Goal: Task Accomplishment & Management: Manage account settings

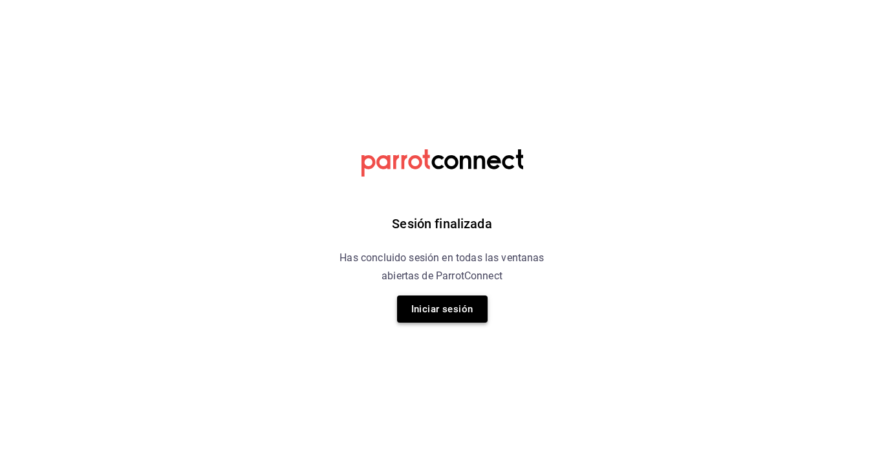
click at [446, 312] on button "Iniciar sesión" at bounding box center [442, 308] width 91 height 27
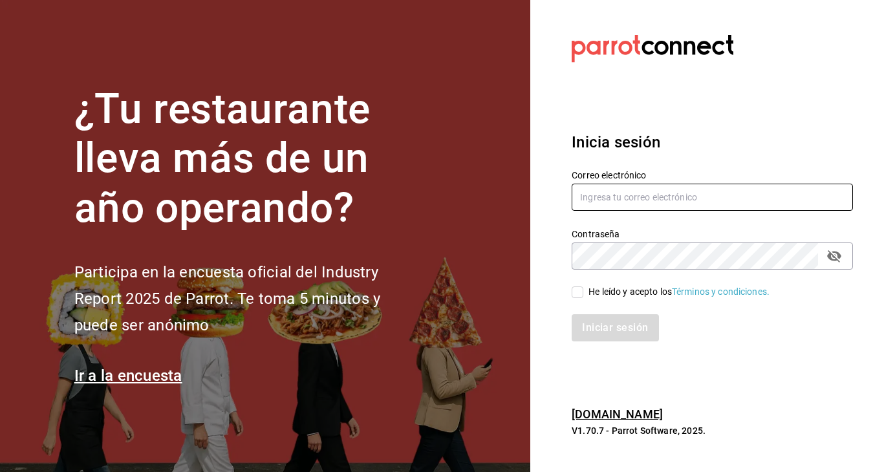
type input "[EMAIL_ADDRESS][DOMAIN_NAME]"
click at [575, 294] on input "He leído y acepto los Términos y condiciones." at bounding box center [578, 292] width 12 height 12
checkbox input "true"
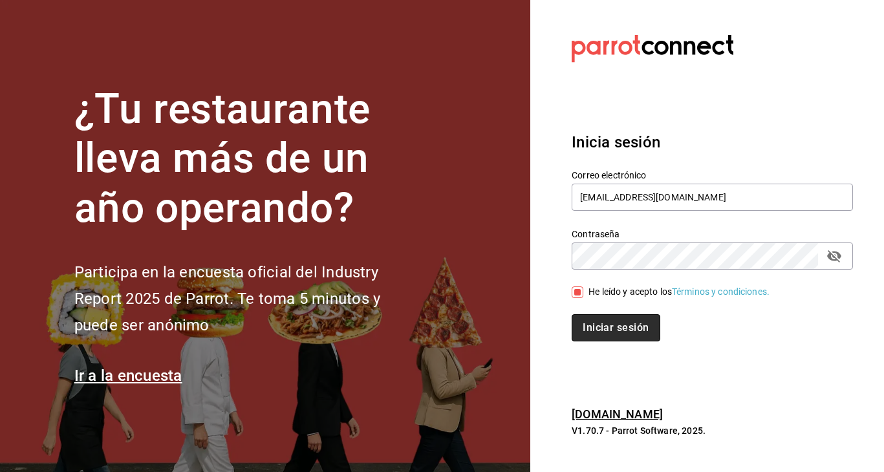
click at [590, 325] on button "Iniciar sesión" at bounding box center [616, 327] width 88 height 27
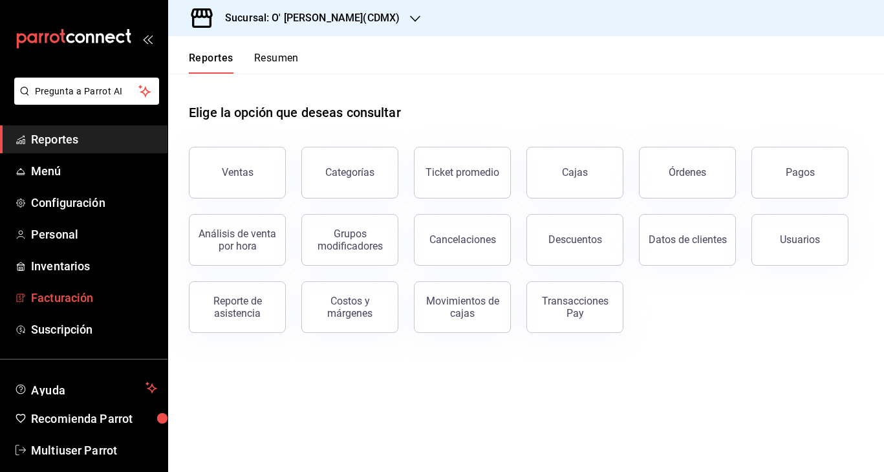
click at [53, 293] on span "Facturación" at bounding box center [94, 297] width 126 height 17
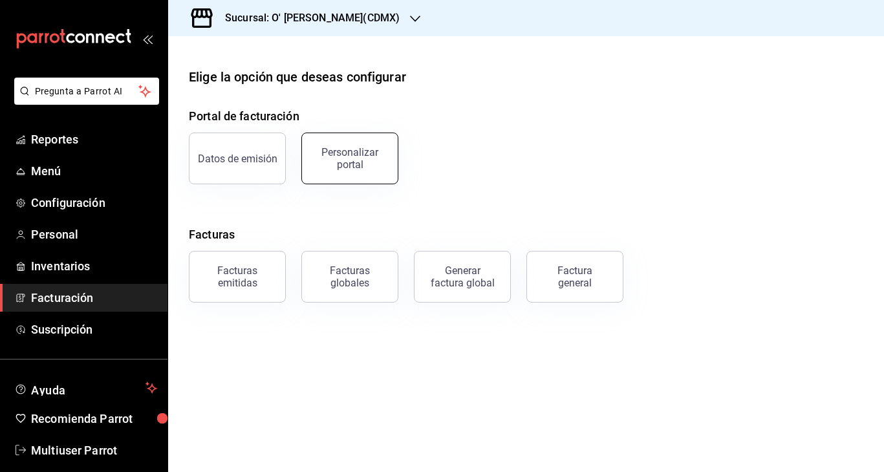
click at [327, 167] on div "Personalizar portal" at bounding box center [350, 158] width 80 height 25
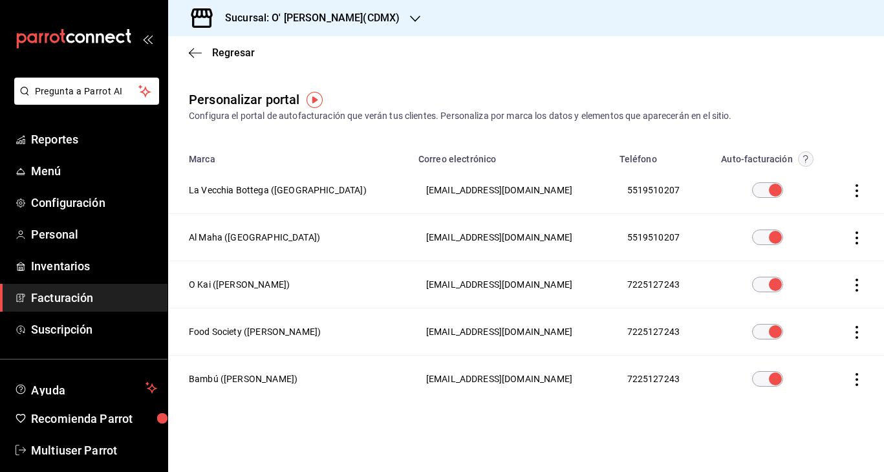
click at [851, 283] on icon "button" at bounding box center [856, 285] width 13 height 13
click at [809, 267] on li "Editar" at bounding box center [798, 268] width 129 height 33
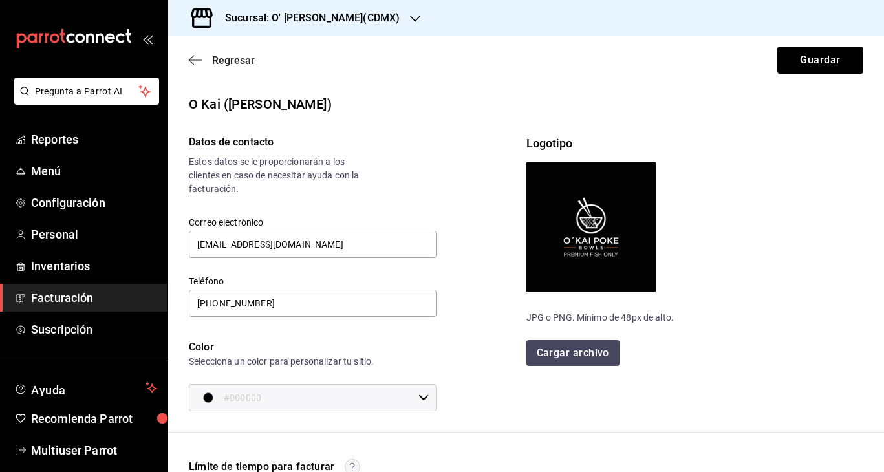
click at [216, 60] on span "Regresar" at bounding box center [233, 60] width 43 height 12
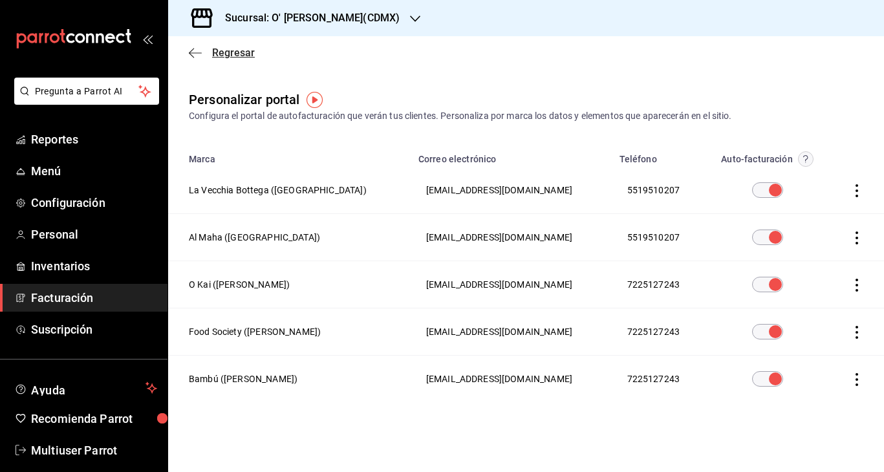
click at [219, 47] on span "Regresar" at bounding box center [233, 53] width 43 height 12
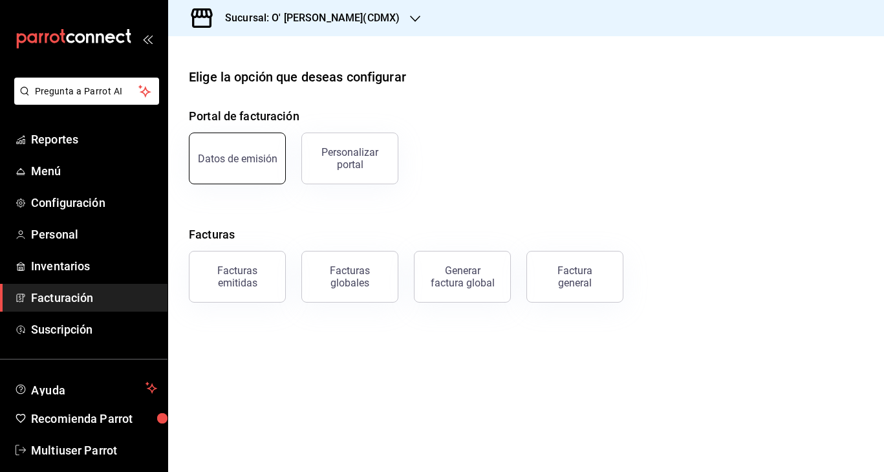
click at [234, 147] on button "Datos de emisión" at bounding box center [237, 159] width 97 height 52
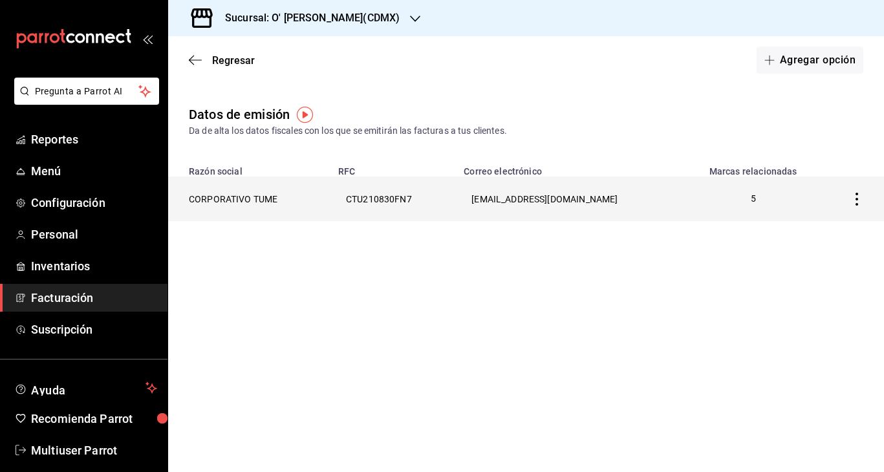
click at [858, 201] on icon "button" at bounding box center [856, 199] width 13 height 13
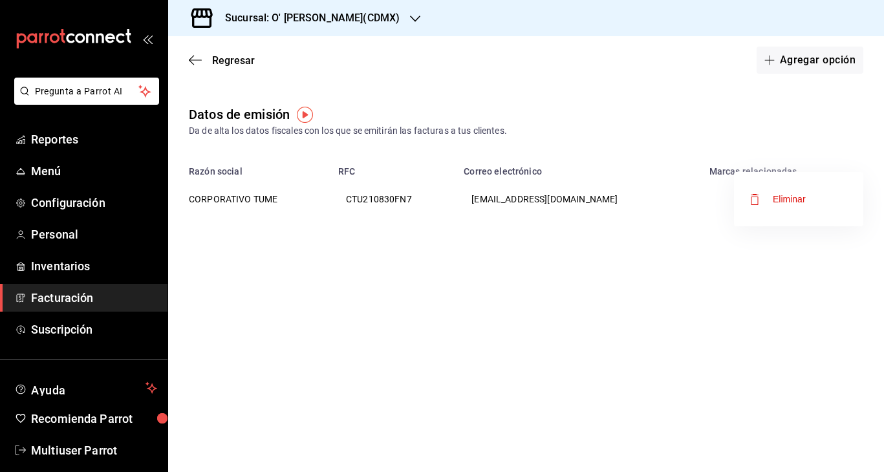
click at [722, 283] on div at bounding box center [442, 236] width 884 height 472
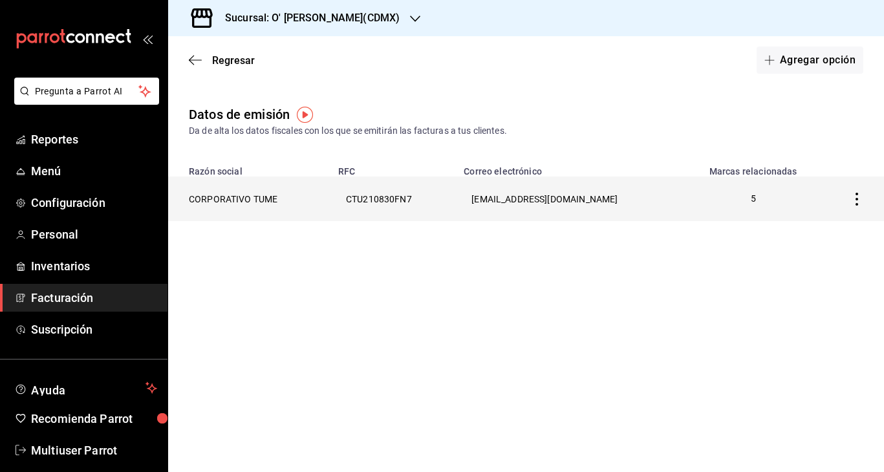
click at [257, 194] on th "CORPORATIVO TUME" at bounding box center [249, 198] width 162 height 45
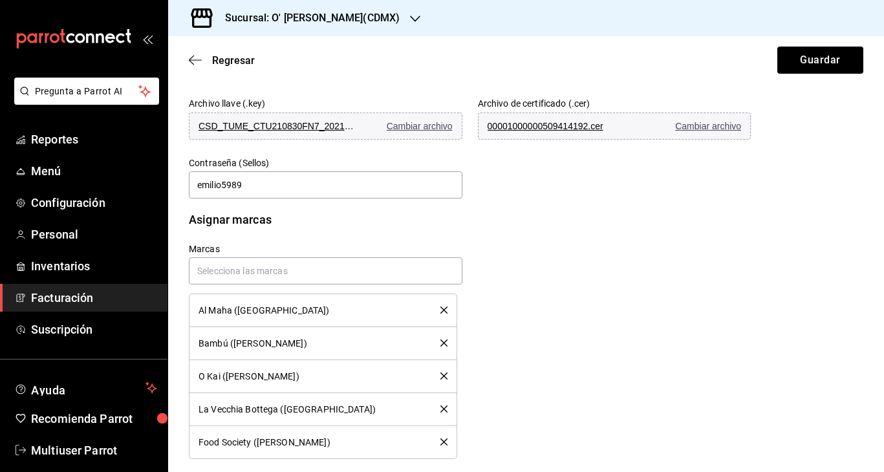
scroll to position [405, 0]
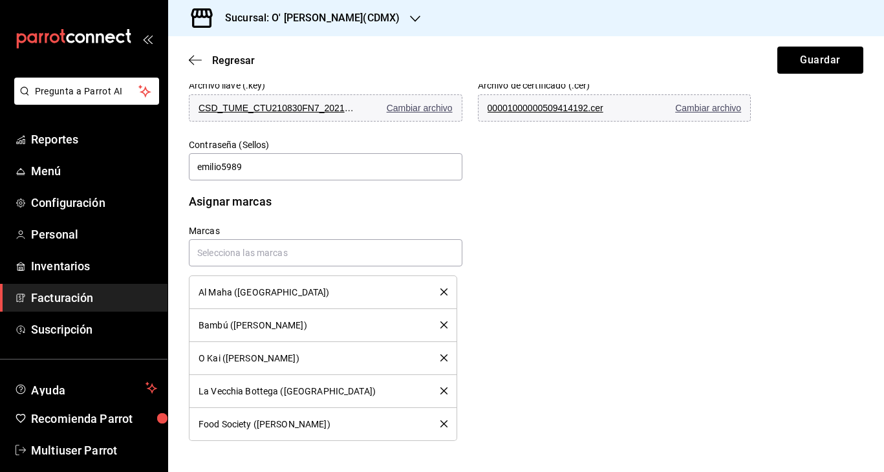
click at [373, 14] on div "Sucursal: O' Kai Lomas(CDMX)" at bounding box center [301, 18] width 247 height 36
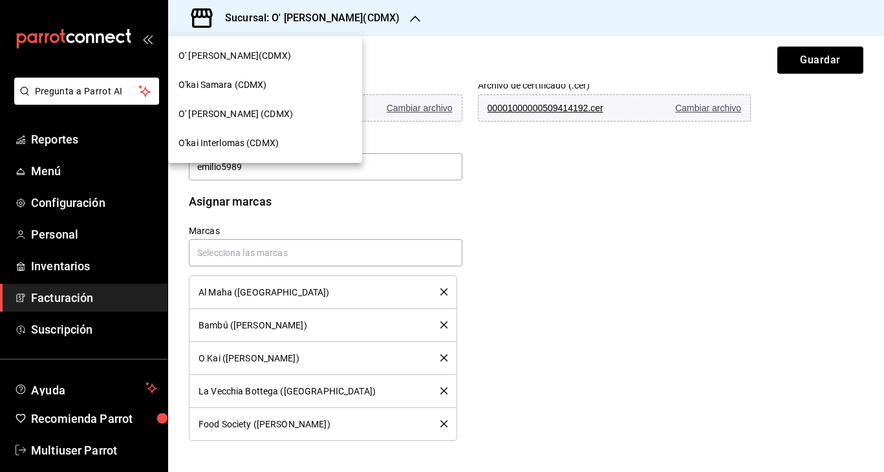
click at [222, 75] on div "O'kai Samara (CDMX)" at bounding box center [265, 84] width 194 height 29
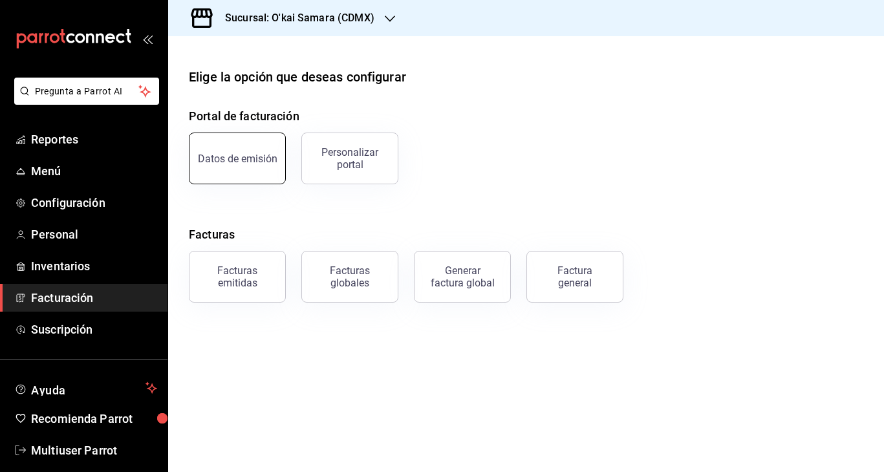
click at [239, 158] on div "Datos de emisión" at bounding box center [238, 159] width 80 height 12
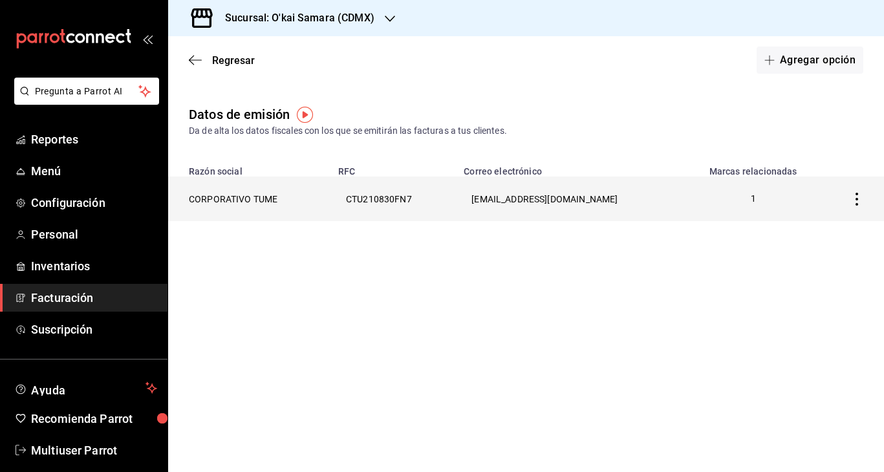
click at [227, 198] on th "CORPORATIVO TUME" at bounding box center [249, 198] width 162 height 45
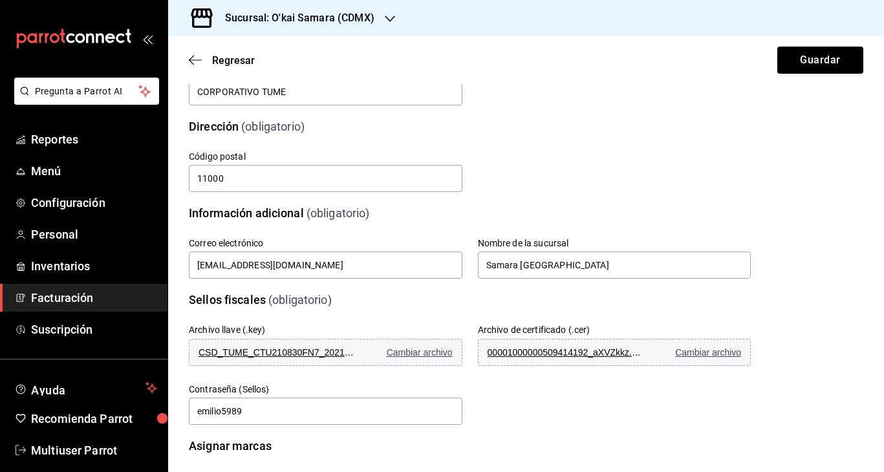
scroll to position [123, 0]
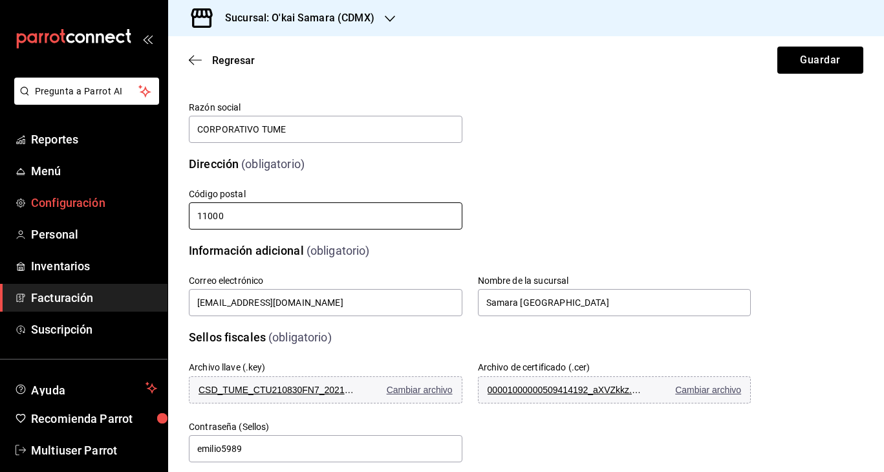
drag, startPoint x: 244, startPoint y: 212, endPoint x: 164, endPoint y: 209, distance: 79.6
click at [165, 209] on div "Pregunta a Parrot AI Reportes Menú Configuración Personal Inventarios Facturaci…" at bounding box center [442, 236] width 884 height 472
type input "01219"
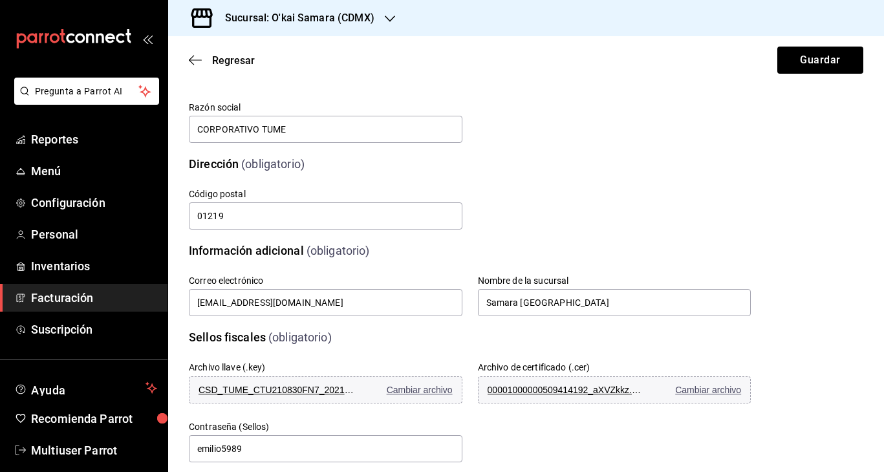
click at [545, 158] on div "Calle # exterior # interior Código postal 01219 Estado ​ 0 Municipio ​ 0 Coloni…" at bounding box center [454, 194] width 593 height 74
click at [804, 58] on button "Guardar" at bounding box center [820, 60] width 86 height 27
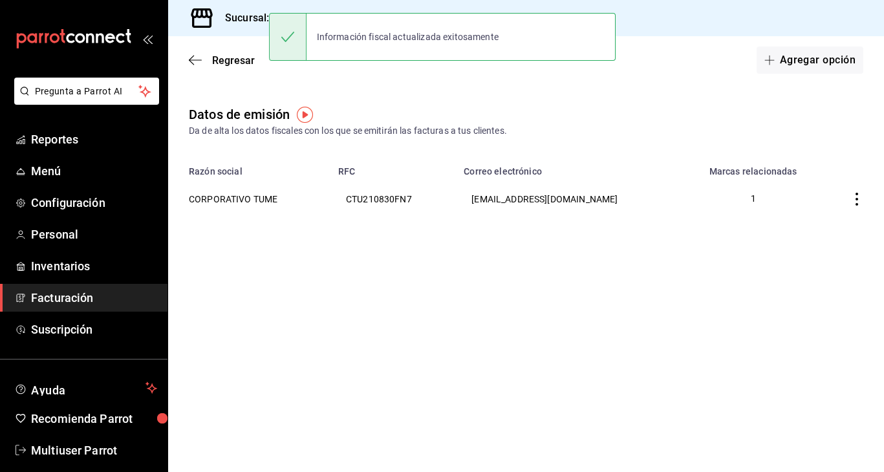
click at [249, 22] on h3 "Sucursal: O'kai Samara (CDMX)" at bounding box center [295, 18] width 160 height 16
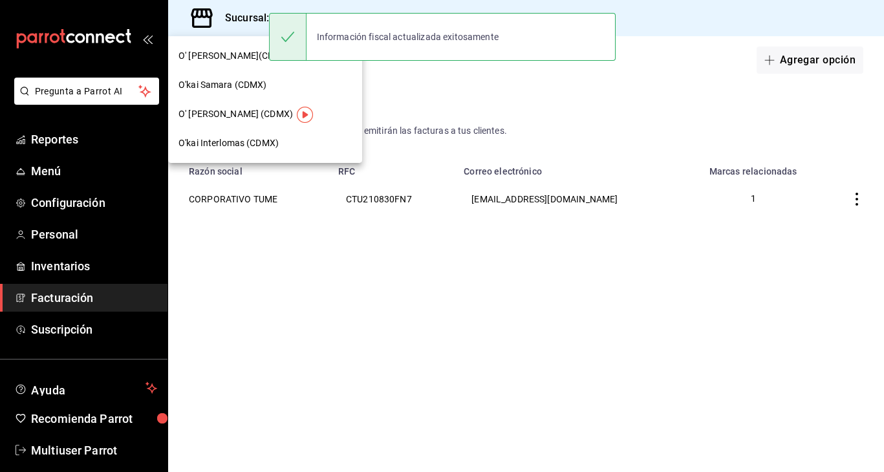
click at [230, 61] on span "O' Kai Lomas(CDMX)" at bounding box center [234, 56] width 112 height 14
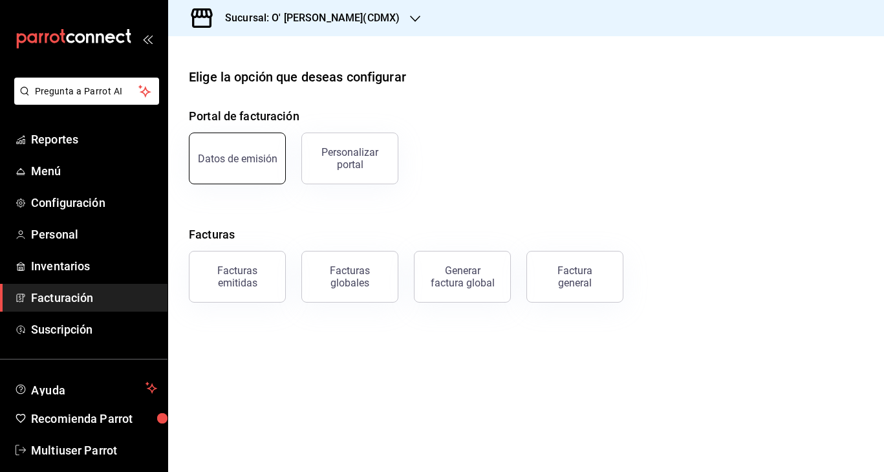
click at [213, 160] on div "Datos de emisión" at bounding box center [238, 159] width 80 height 12
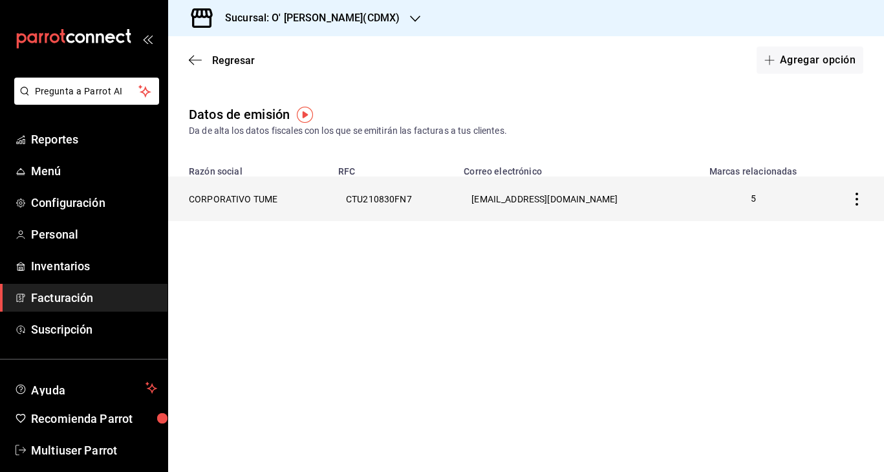
click at [234, 199] on th "CORPORATIVO TUME" at bounding box center [249, 198] width 162 height 45
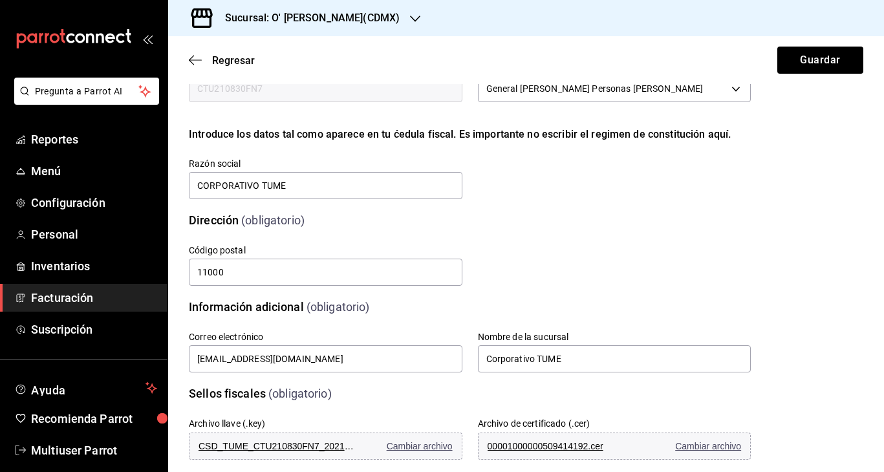
scroll to position [125, 0]
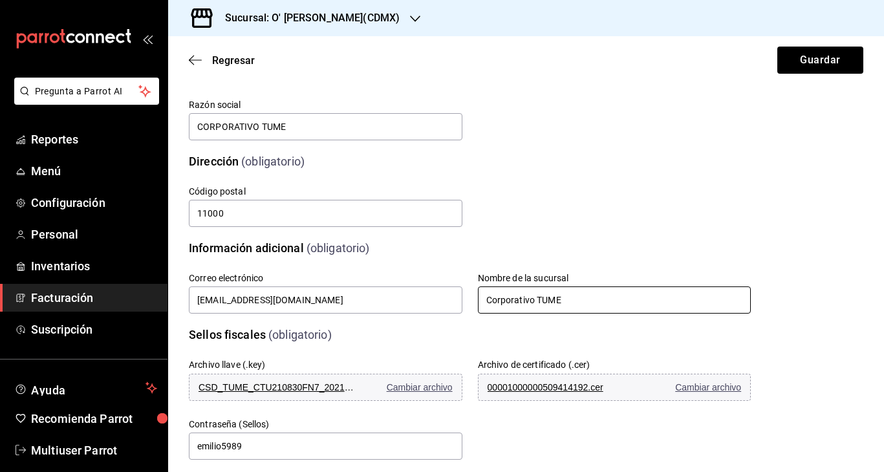
drag, startPoint x: 581, startPoint y: 298, endPoint x: 491, endPoint y: 294, distance: 89.3
click at [491, 294] on input "Corporativo TUME" at bounding box center [614, 299] width 273 height 27
type input "Okai Lomas Plaza"
click at [626, 215] on div "Calle Boulevard Manuel Avila Camacho # exterior 50 # interior 222 Código postal…" at bounding box center [454, 192] width 593 height 74
click at [813, 57] on button "Guardar" at bounding box center [820, 60] width 86 height 27
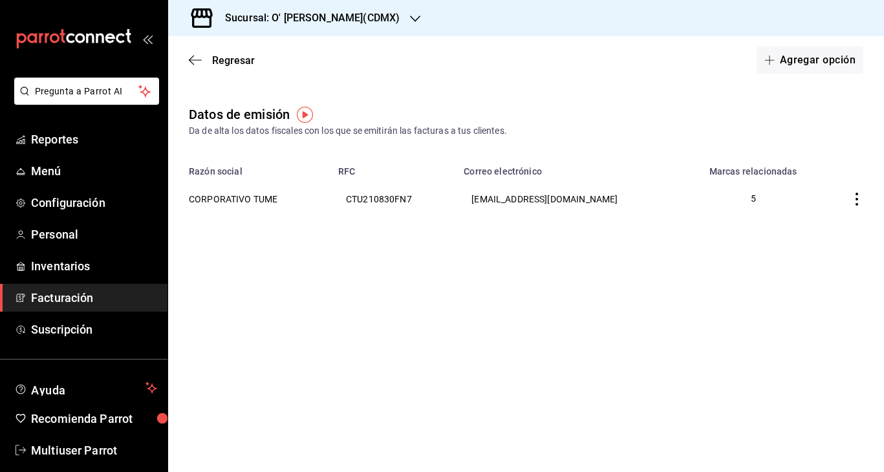
click at [347, 25] on h3 "Sucursal: O' Kai Lomas(CDMX)" at bounding box center [307, 18] width 185 height 16
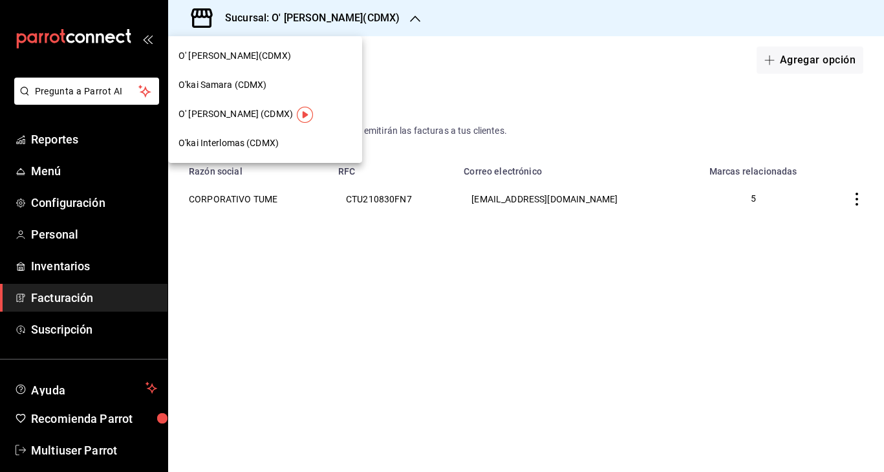
click at [255, 87] on span "O'kai Samara (CDMX)" at bounding box center [222, 85] width 89 height 14
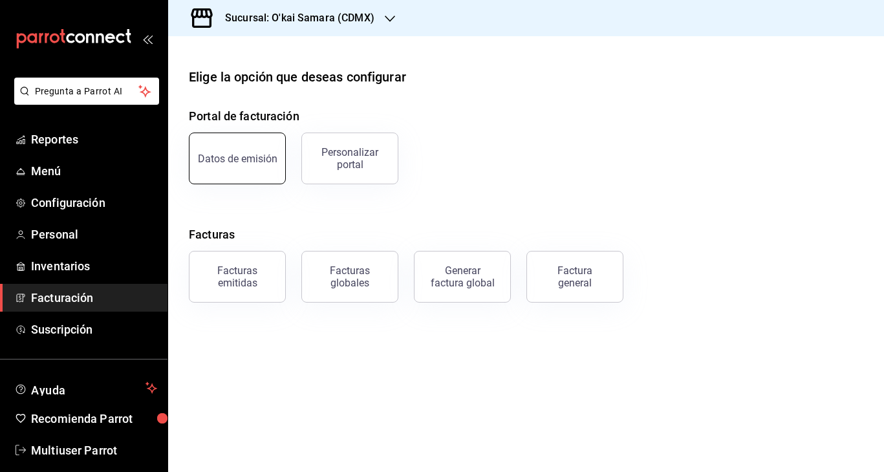
click at [261, 157] on div "Datos de emisión" at bounding box center [238, 159] width 80 height 12
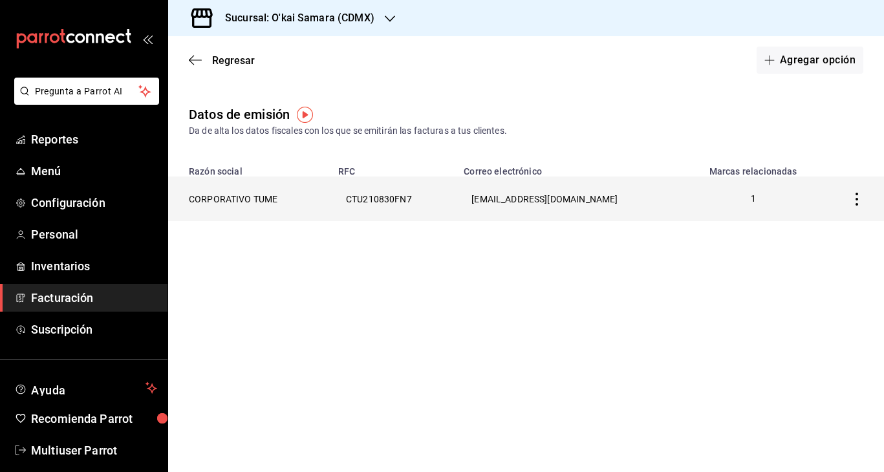
click at [257, 194] on th "CORPORATIVO TUME" at bounding box center [249, 198] width 162 height 45
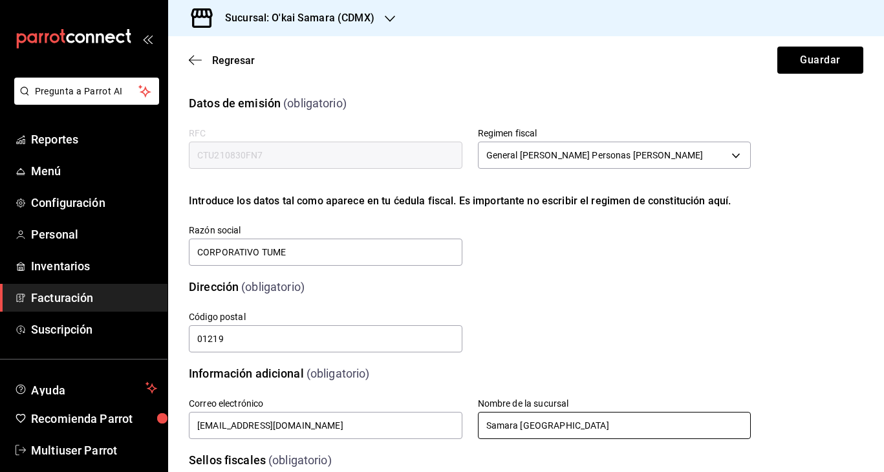
click at [487, 423] on input "Samara Santa fe" at bounding box center [614, 425] width 273 height 27
type input "Okai Samara Santa fe"
click at [659, 322] on div "Calle # exterior # interior Código postal 01219 Estado ​ 0 Municipio ​ 0 Coloni…" at bounding box center [454, 317] width 593 height 74
click at [811, 57] on button "Guardar" at bounding box center [820, 60] width 86 height 27
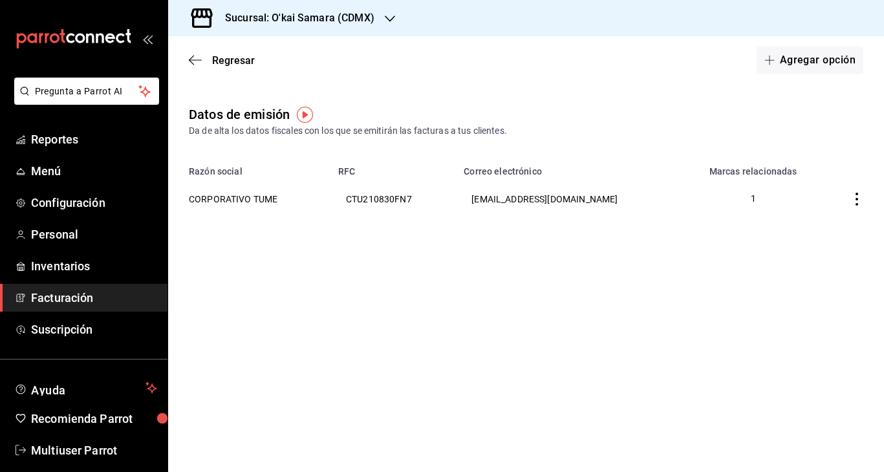
click at [277, 22] on h3 "Sucursal: O'kai Samara (CDMX)" at bounding box center [295, 18] width 160 height 16
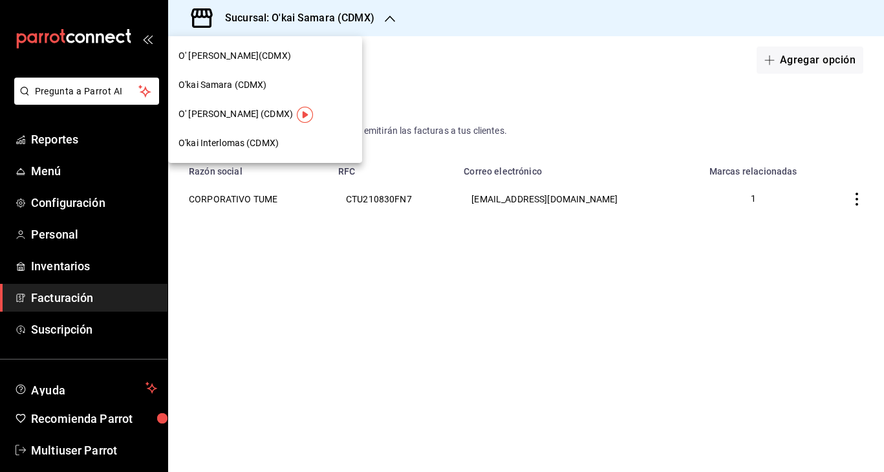
click at [238, 108] on span "O' kai Carso (CDMX)" at bounding box center [235, 114] width 114 height 14
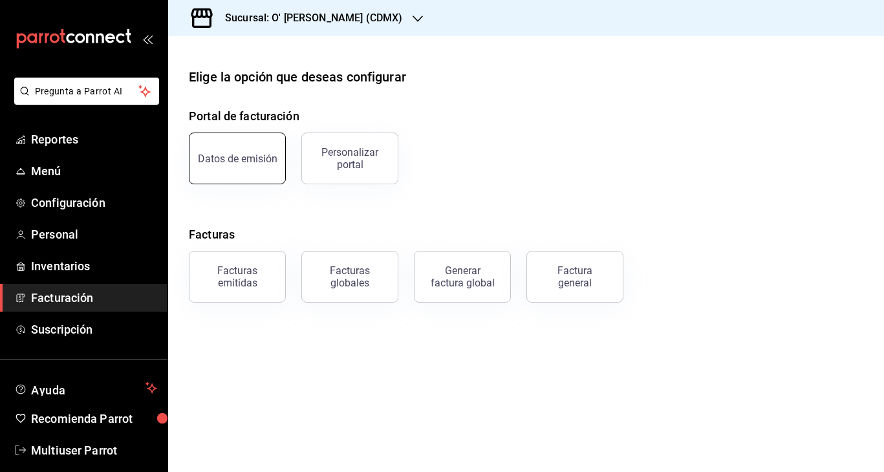
click at [223, 169] on button "Datos de emisión" at bounding box center [237, 159] width 97 height 52
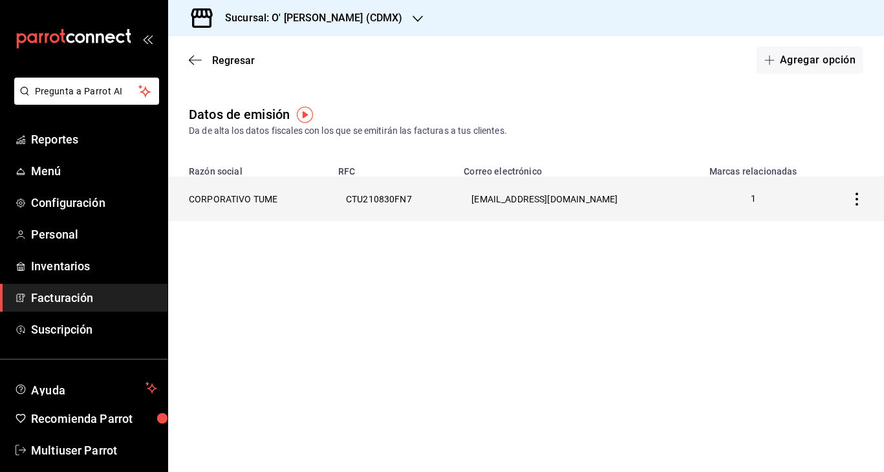
click at [237, 197] on th "CORPORATIVO TUME" at bounding box center [249, 198] width 162 height 45
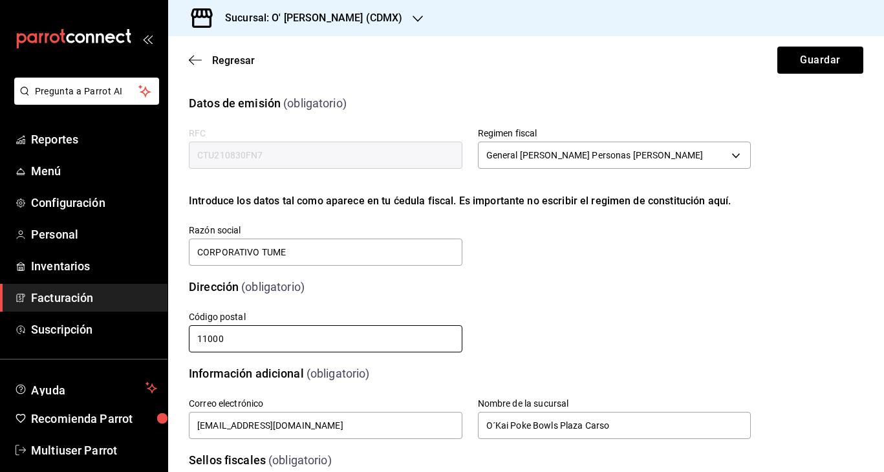
click at [234, 340] on input "11000" at bounding box center [325, 338] width 273 height 27
type input "11529"
click at [595, 276] on div "Dirección (obligatorio)" at bounding box center [461, 278] width 577 height 33
click at [828, 65] on button "Guardar" at bounding box center [820, 60] width 86 height 27
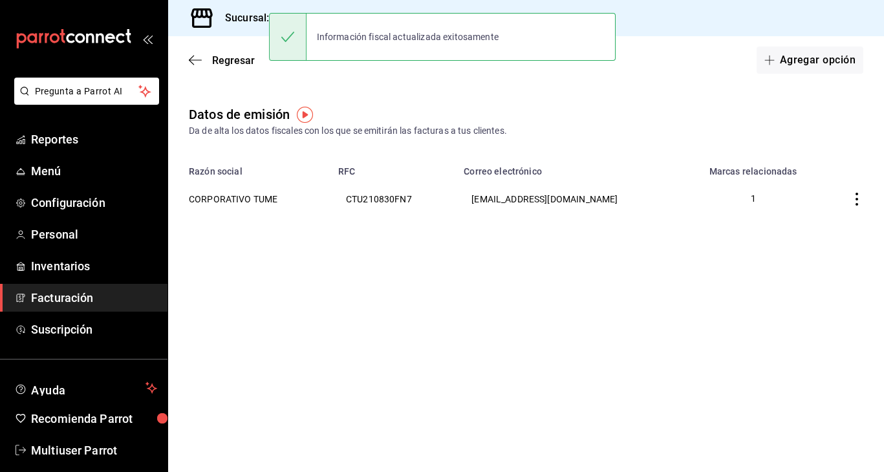
click at [237, 18] on h3 "Sucursal: O' kai Carso (CDMX)" at bounding box center [308, 18] width 187 height 16
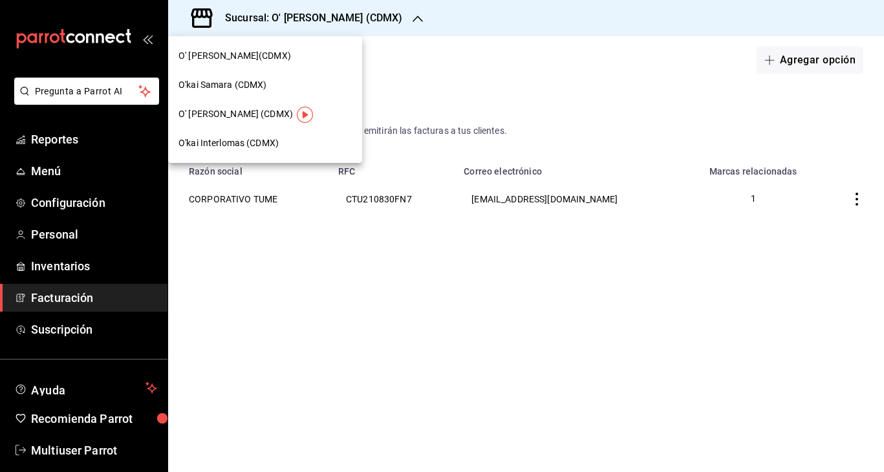
click at [244, 140] on span "O'kai Interlomas (CDMX)" at bounding box center [228, 143] width 100 height 14
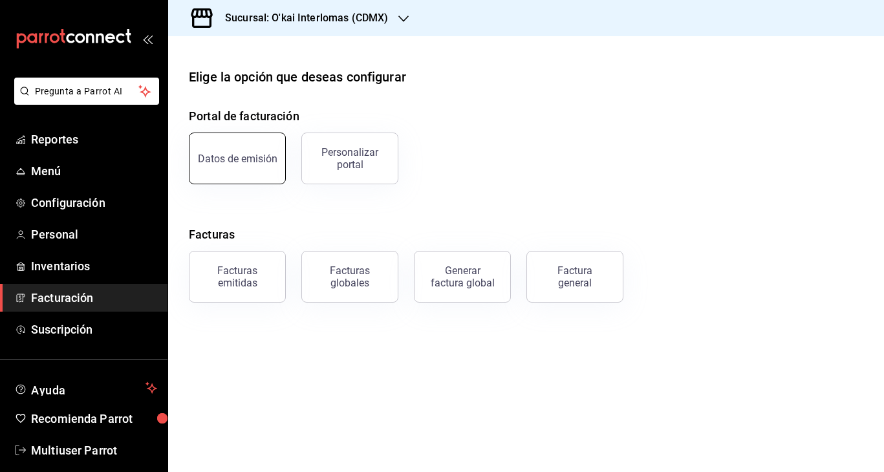
click at [241, 155] on div "Datos de emisión" at bounding box center [238, 159] width 80 height 12
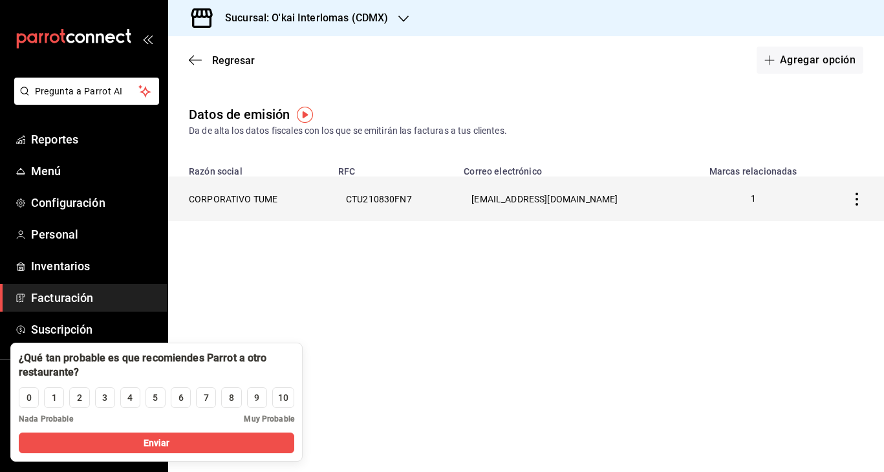
click at [241, 195] on th "CORPORATIVO TUME" at bounding box center [249, 198] width 162 height 45
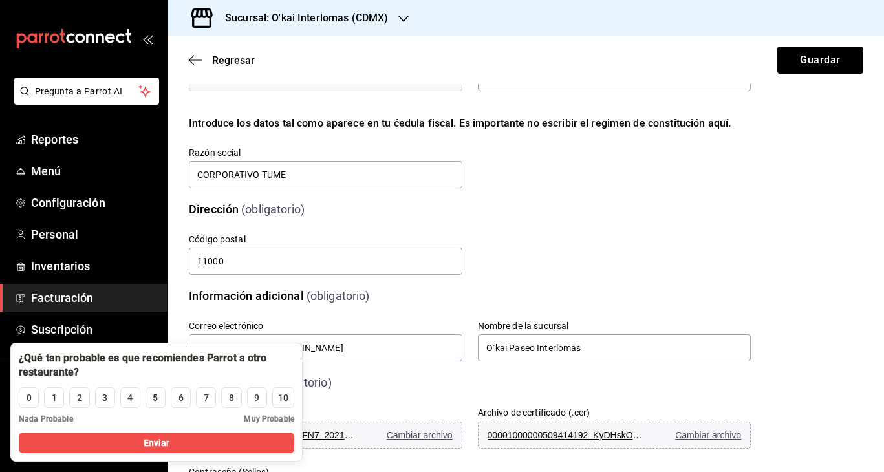
scroll to position [82, 0]
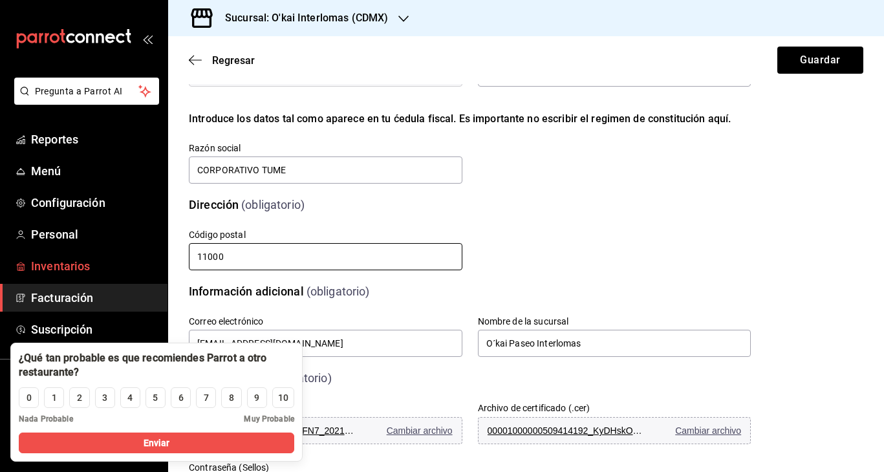
drag, startPoint x: 247, startPoint y: 261, endPoint x: 162, endPoint y: 253, distance: 85.7
click at [162, 253] on div "Pregunta a Parrot AI Reportes Menú Configuración Personal Inventarios Facturaci…" at bounding box center [442, 236] width 884 height 472
type input "52779"
click at [575, 172] on div "RFC CTU210830FN7 Regimen fiscal General de Ley Personas Morales 601 Introduce l…" at bounding box center [454, 99] width 593 height 171
click at [811, 61] on button "Guardar" at bounding box center [820, 60] width 86 height 27
